Goal: Task Accomplishment & Management: Use online tool/utility

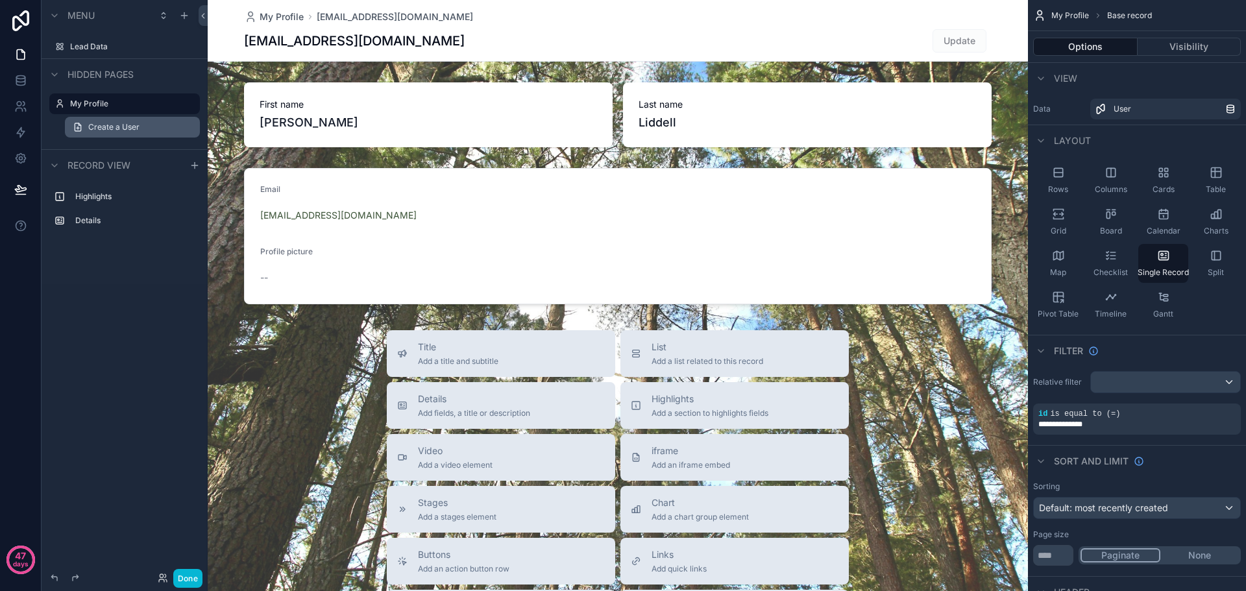
click at [108, 129] on span "Create a User" at bounding box center [113, 127] width 51 height 10
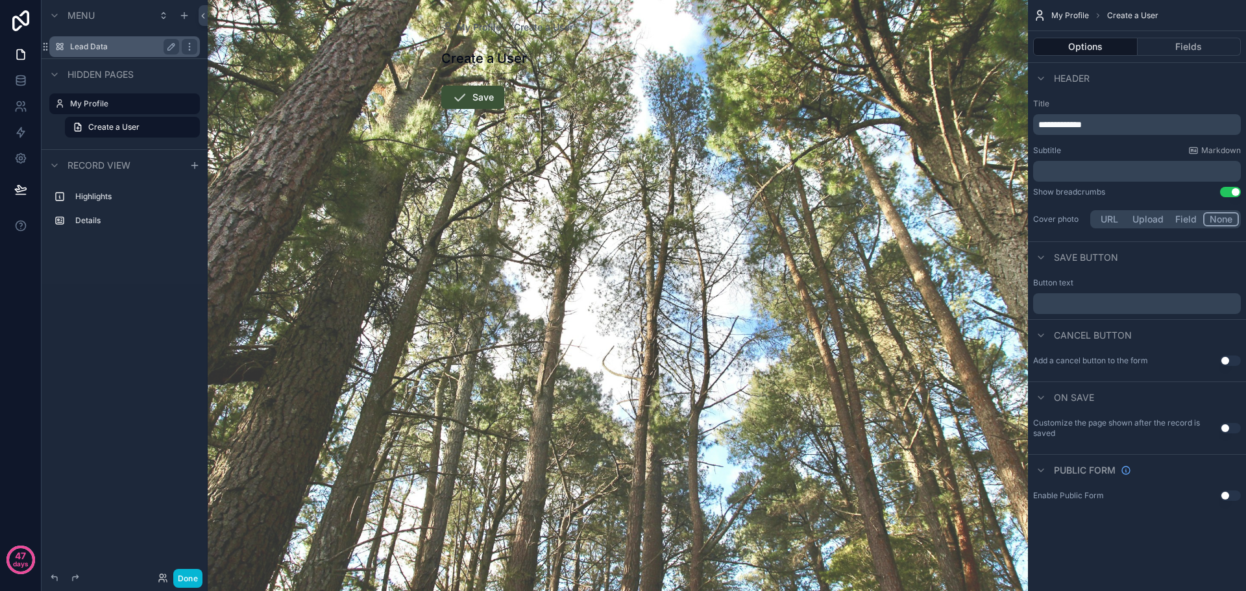
click at [99, 48] on label "Lead Data" at bounding box center [122, 47] width 104 height 10
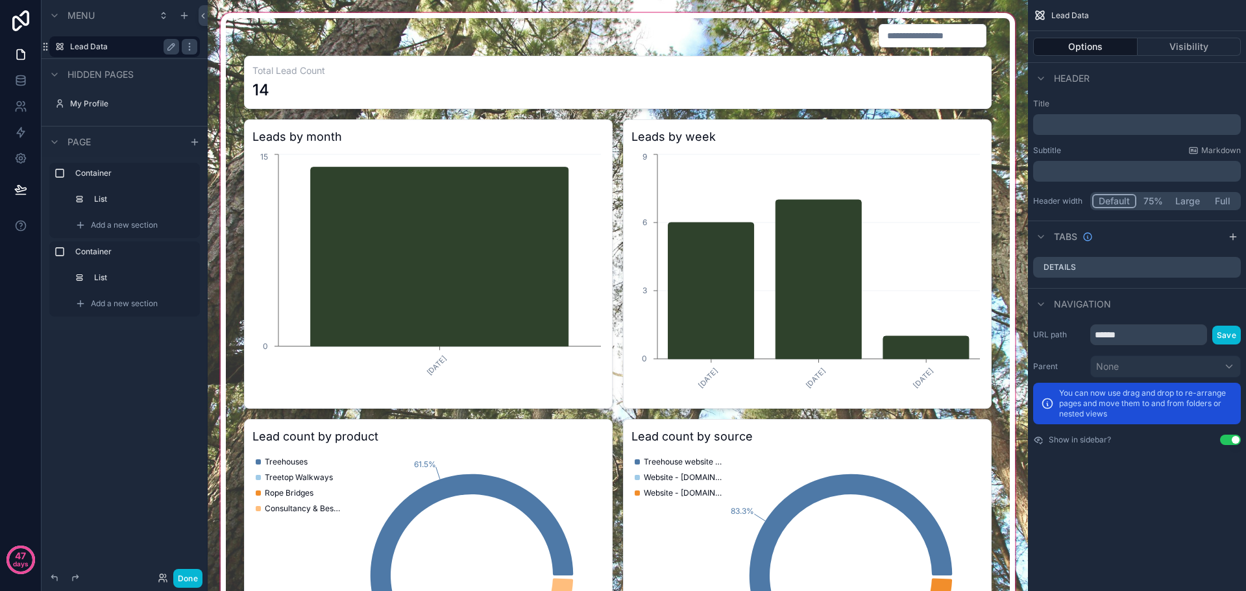
click at [817, 304] on div "scrollable content" at bounding box center [618, 365] width 800 height 711
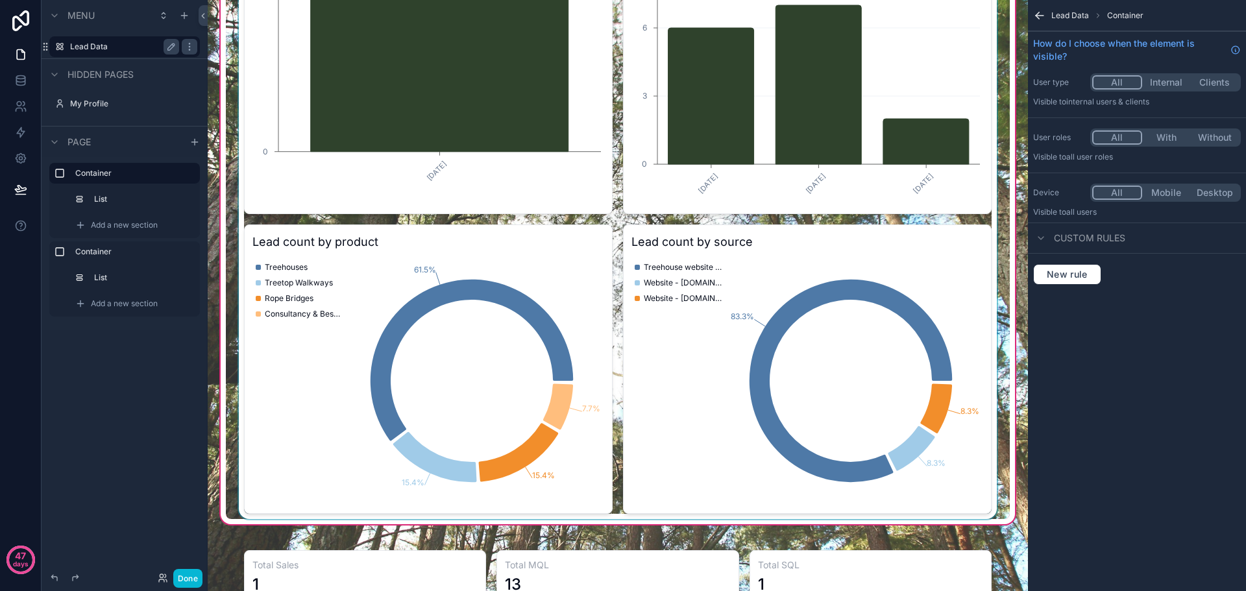
scroll to position [260, 0]
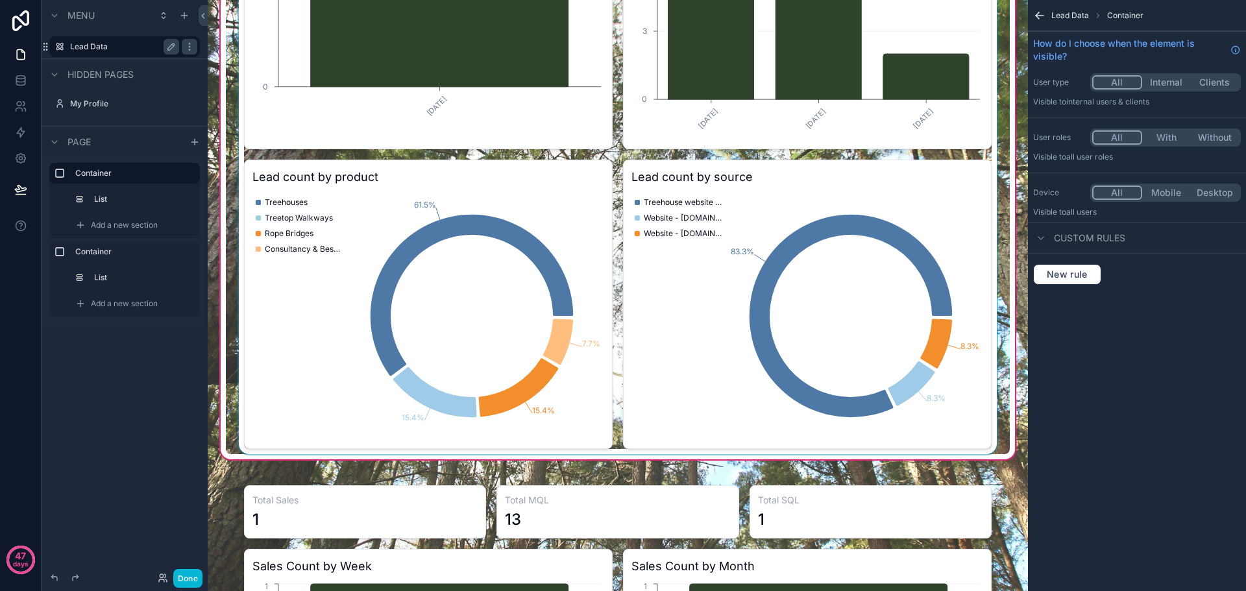
click at [910, 388] on div "scrollable content" at bounding box center [618, 107] width 784 height 696
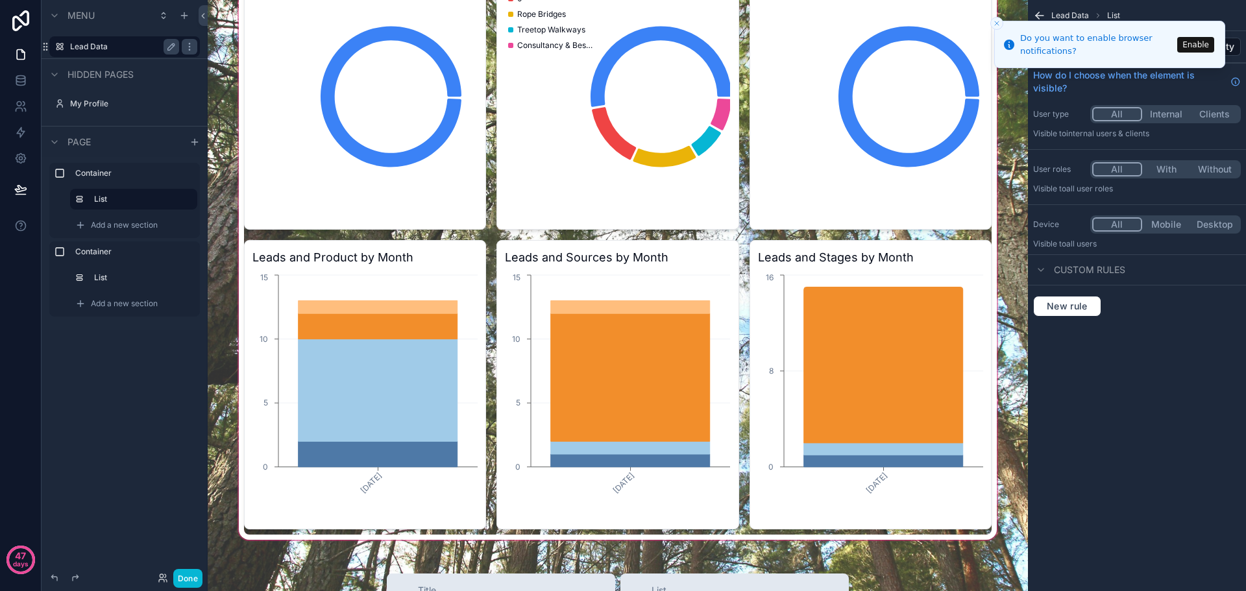
scroll to position [1233, 0]
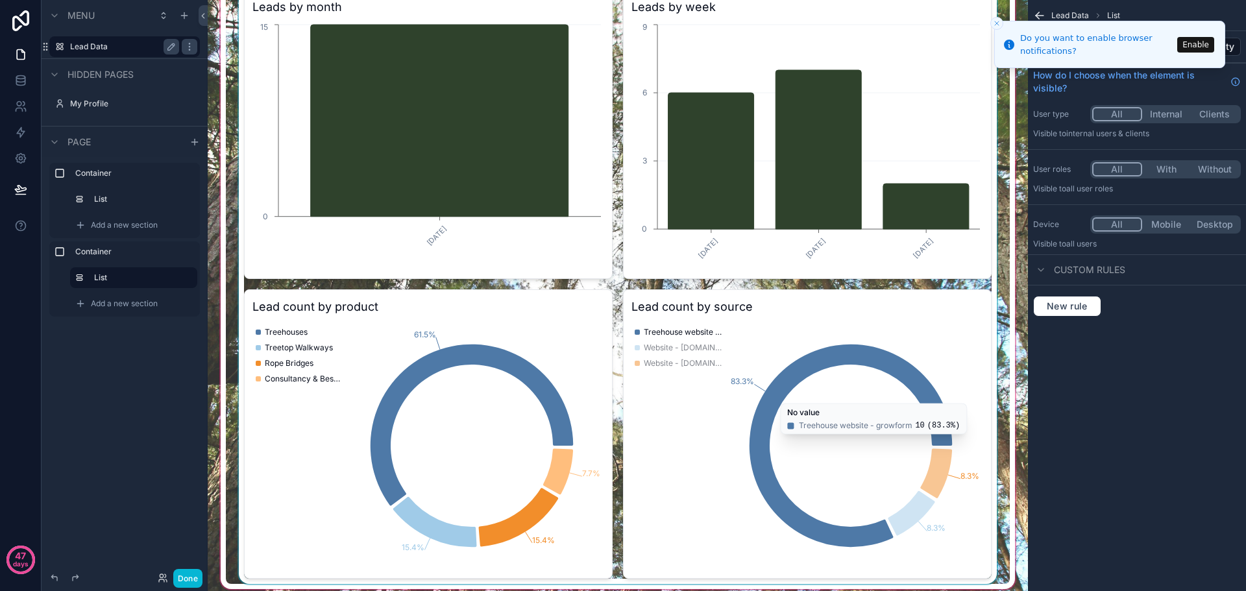
scroll to position [0, 0]
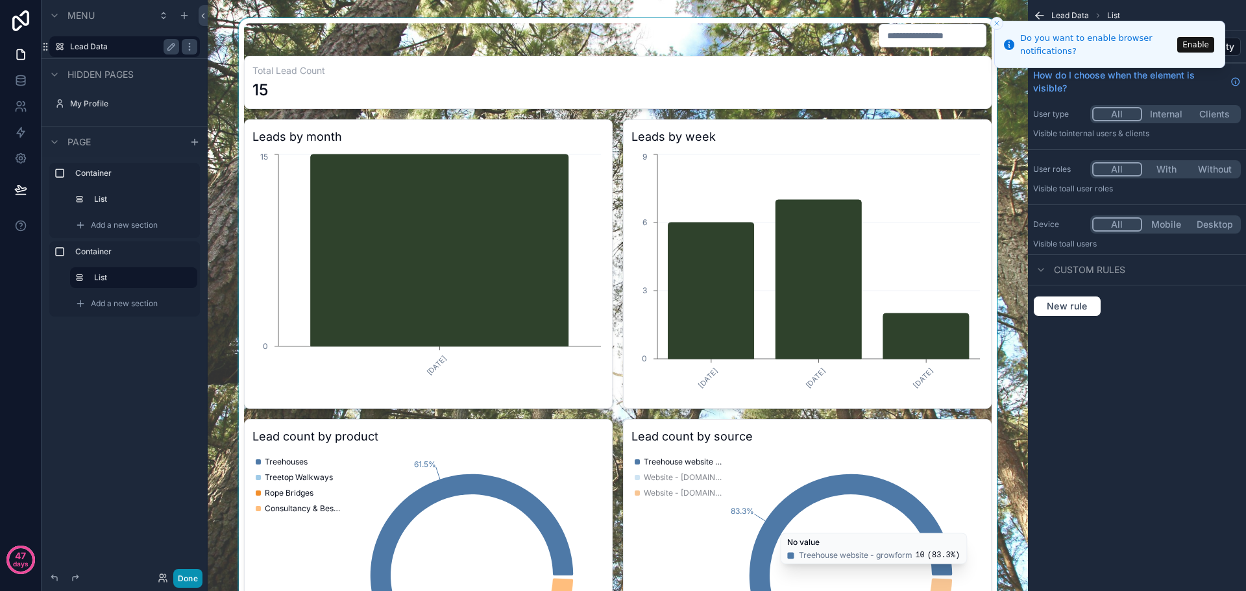
click at [188, 578] on button "Done" at bounding box center [187, 578] width 29 height 19
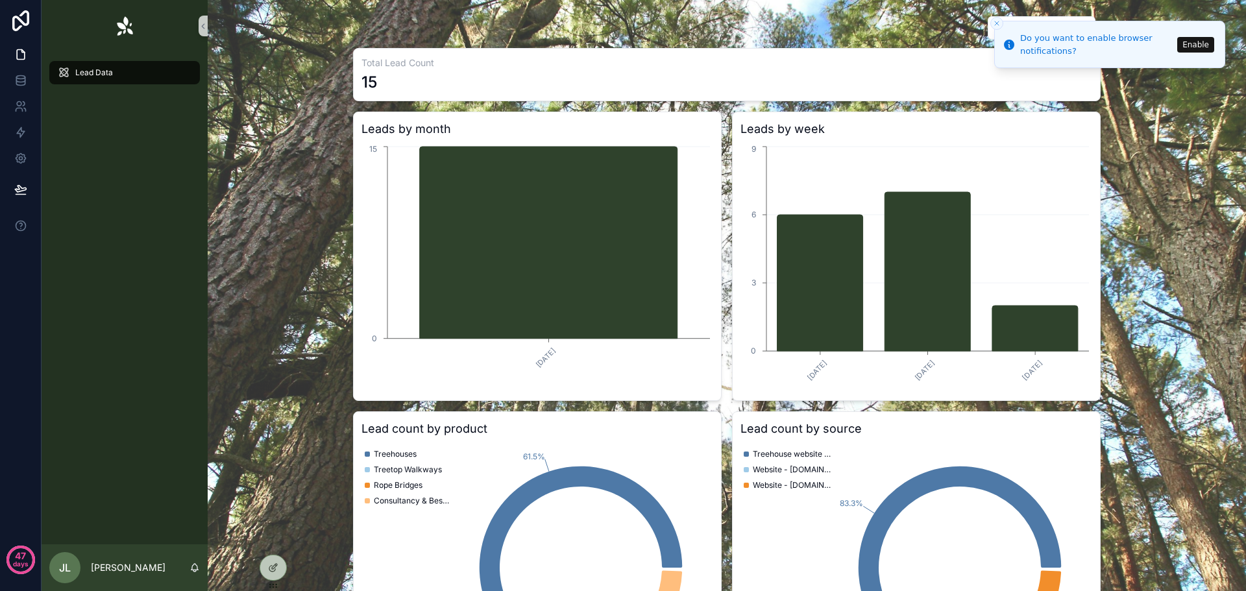
click at [1198, 45] on button "Enable" at bounding box center [1195, 45] width 37 height 16
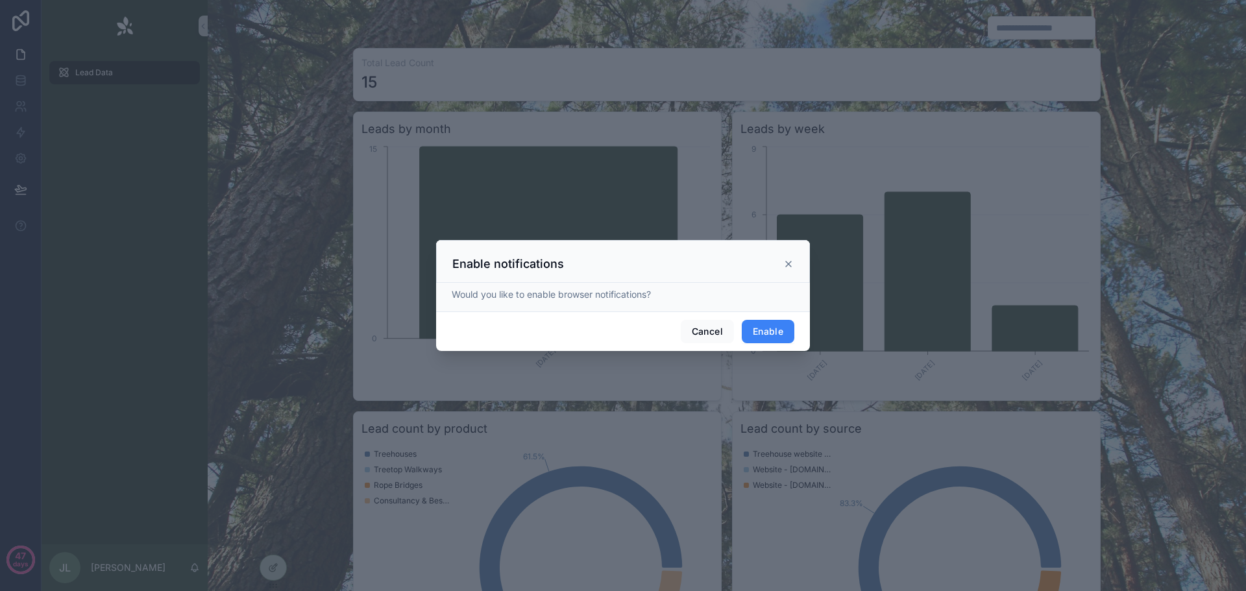
click at [771, 328] on button "Enable" at bounding box center [768, 331] width 53 height 23
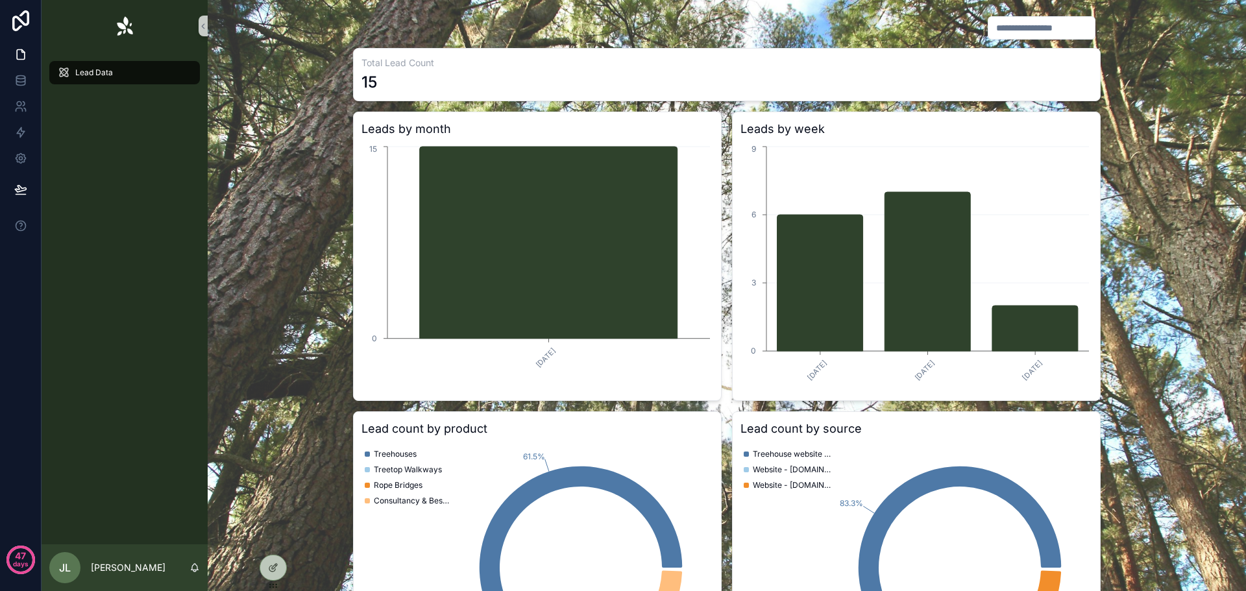
click at [1028, 26] on input "scrollable content" at bounding box center [1042, 28] width 106 height 18
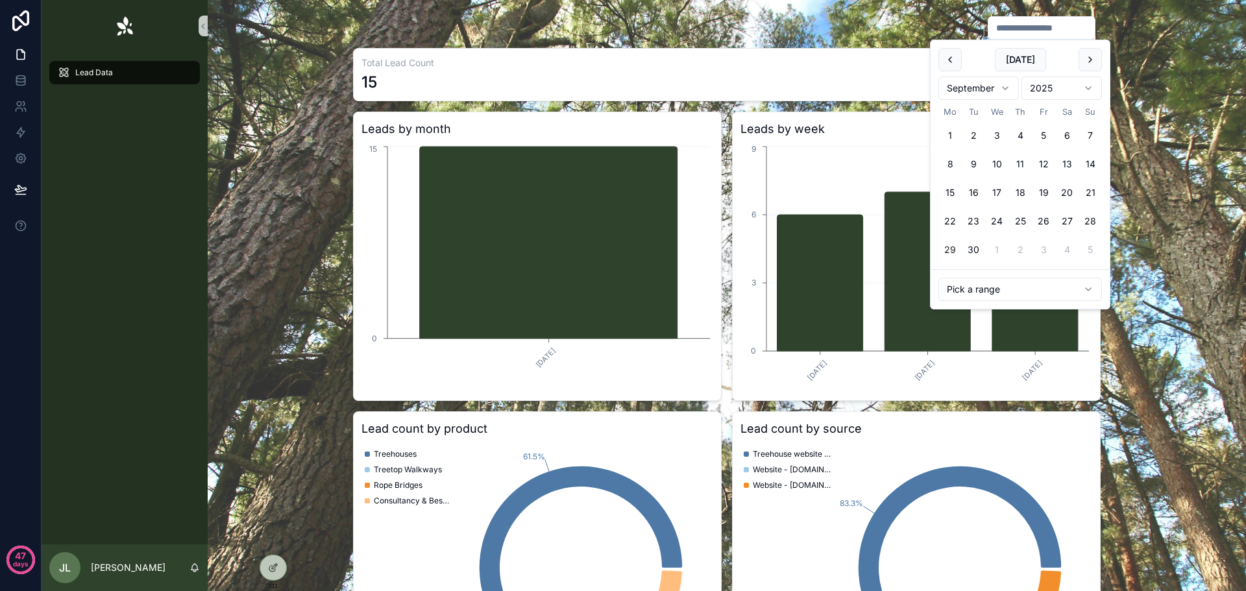
click at [771, 29] on div "scrollable content" at bounding box center [727, 28] width 748 height 25
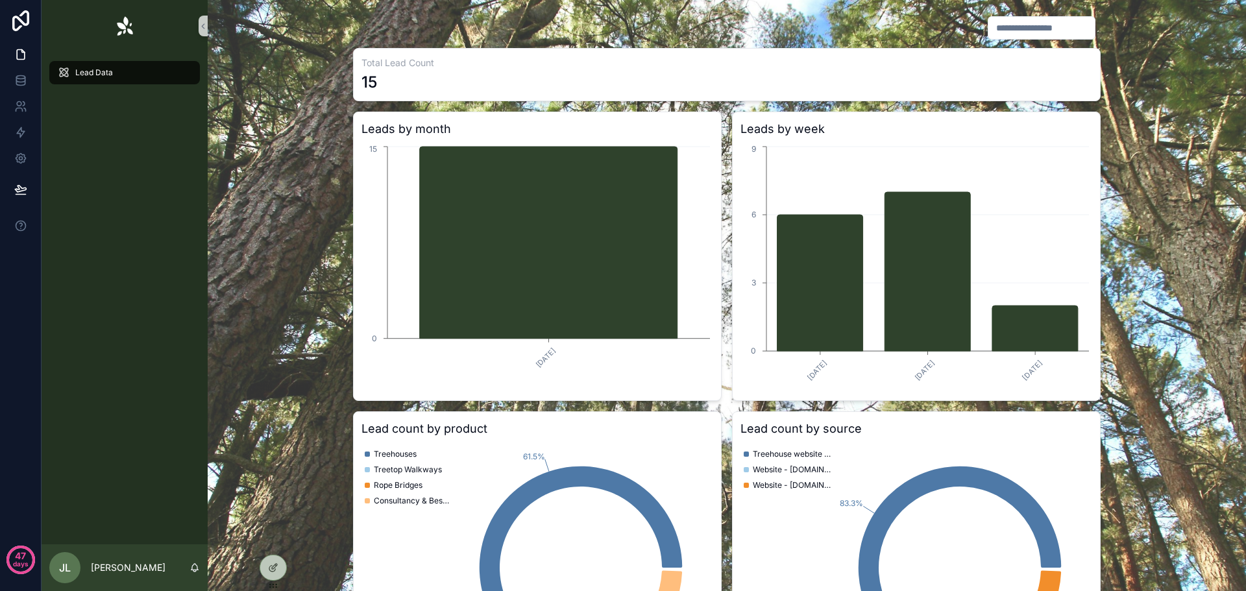
click at [991, 27] on input "scrollable content" at bounding box center [1042, 28] width 106 height 18
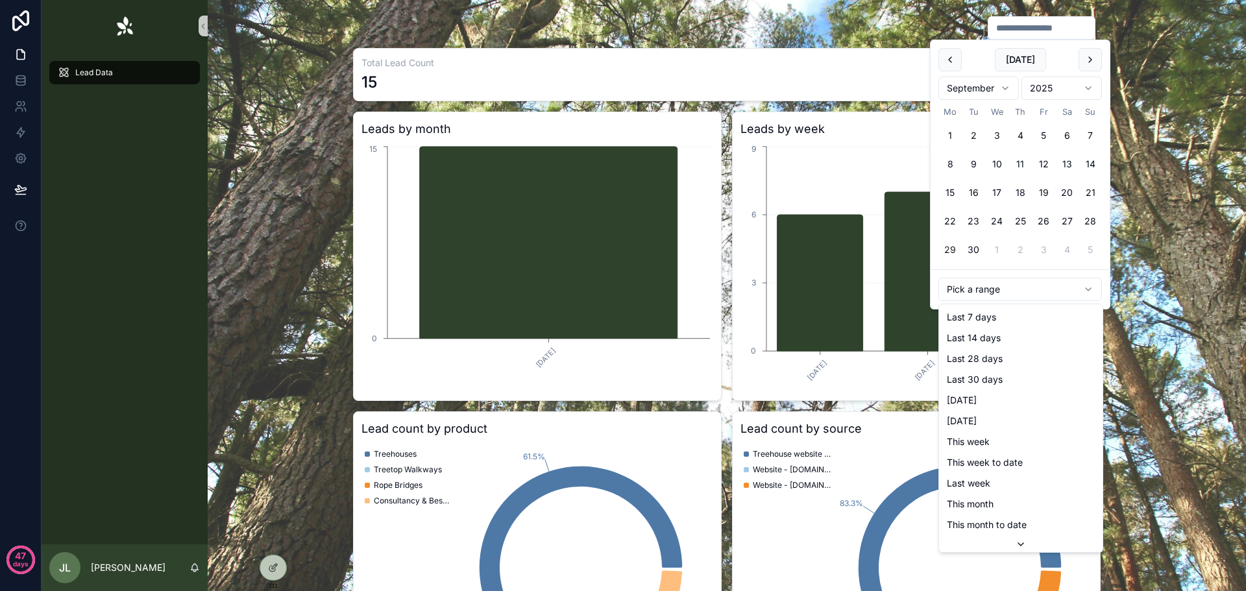
click at [990, 289] on html "47 days Lead Data JL [PERSON_NAME] Total Lead Count 15 Leads by month [DATE] 0 …" at bounding box center [623, 295] width 1246 height 591
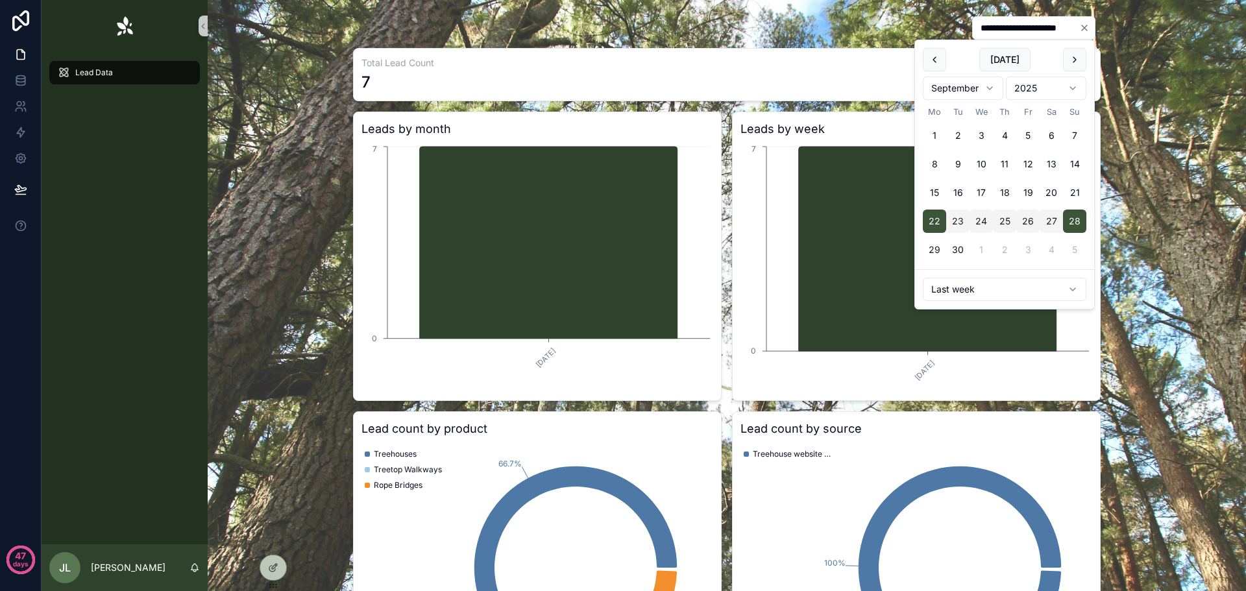
click at [1013, 290] on html "**********" at bounding box center [623, 295] width 1246 height 591
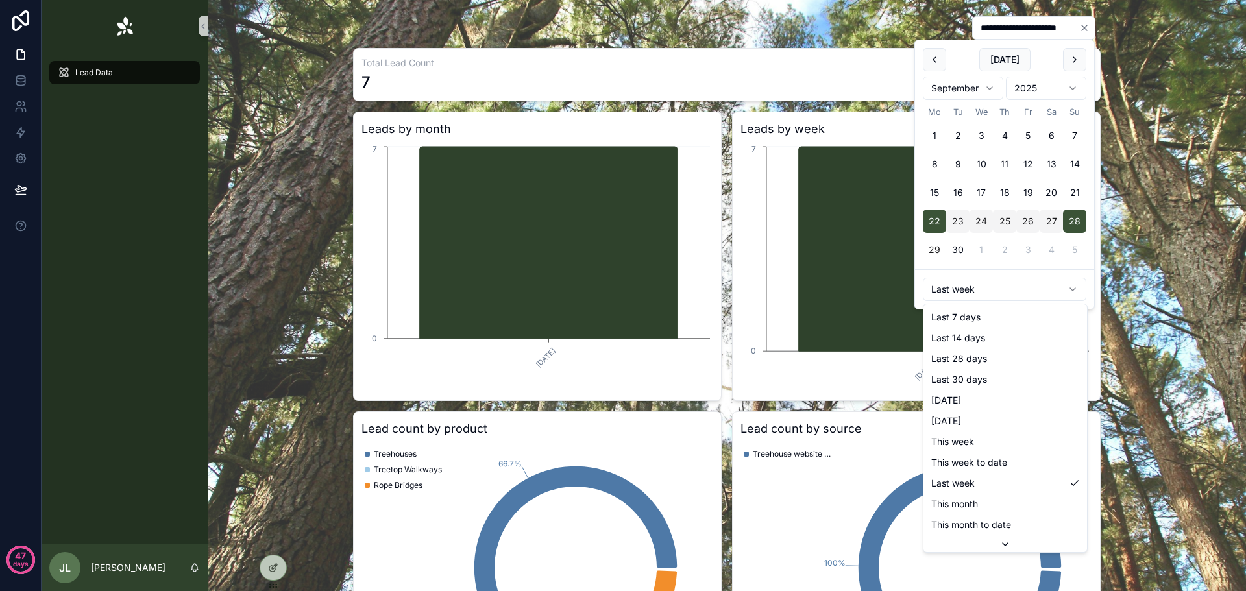
scroll to position [147, 0]
type input "**********"
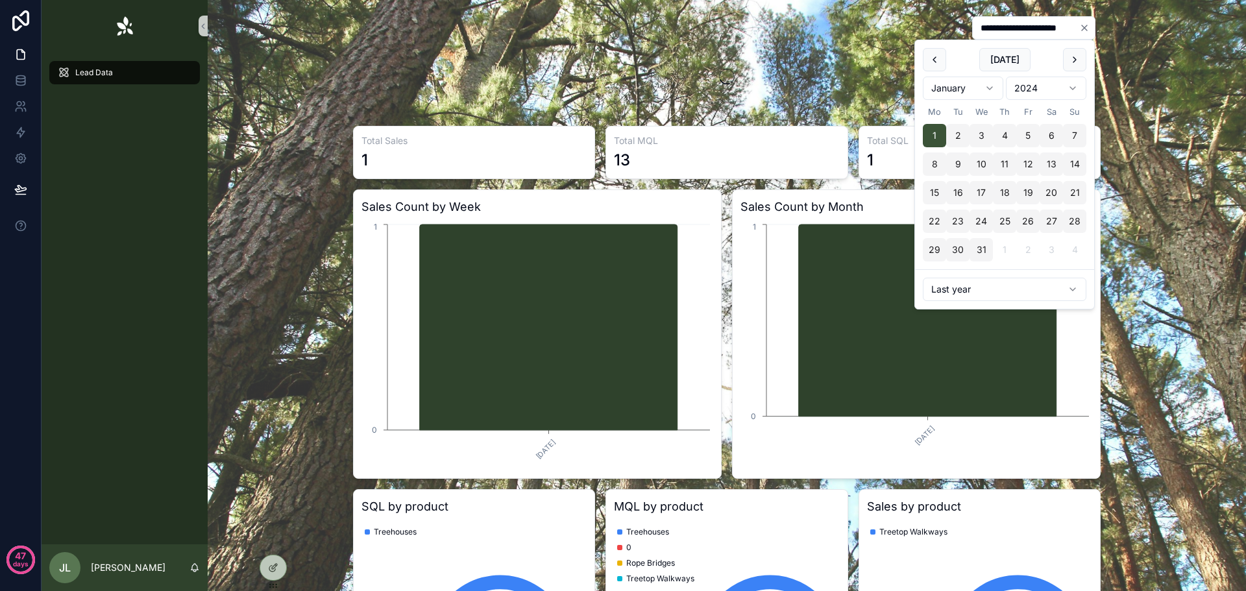
click at [1146, 144] on div "Total Sales 1 Total MQL 13 Total SQL 1 Sales Count by Week [DATE] 0 1 Sales Cou…" at bounding box center [727, 602] width 1018 height 963
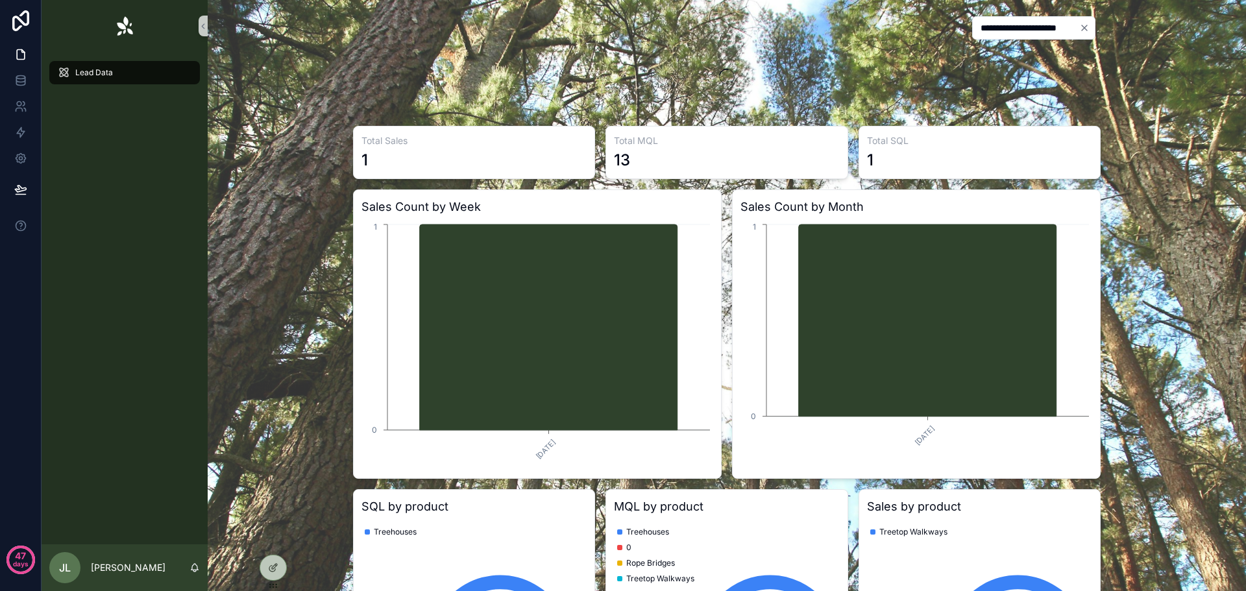
click at [1083, 28] on icon "Clear" at bounding box center [1084, 28] width 10 height 10
